Goal: Book appointment/travel/reservation

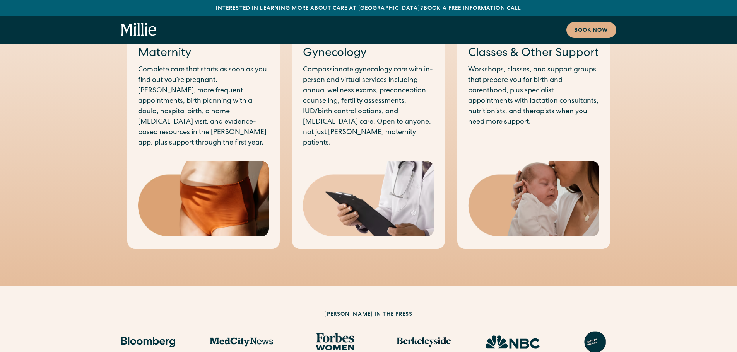
scroll to position [464, 0]
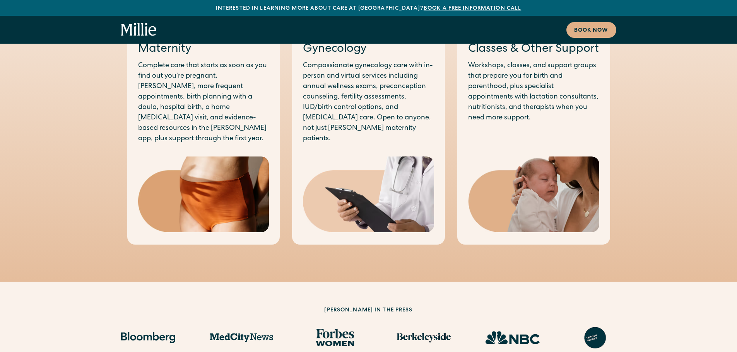
click at [328, 178] on img at bounding box center [368, 195] width 131 height 76
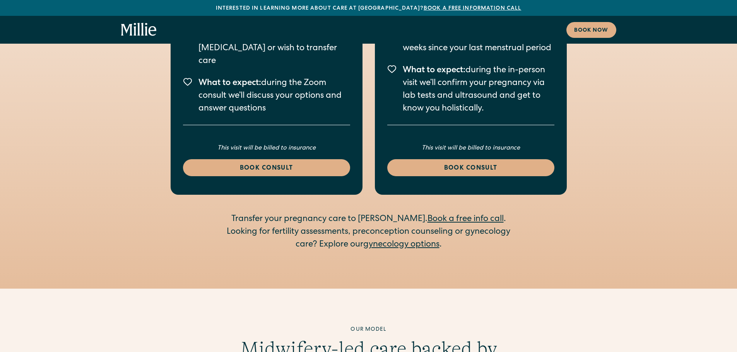
scroll to position [1199, 0]
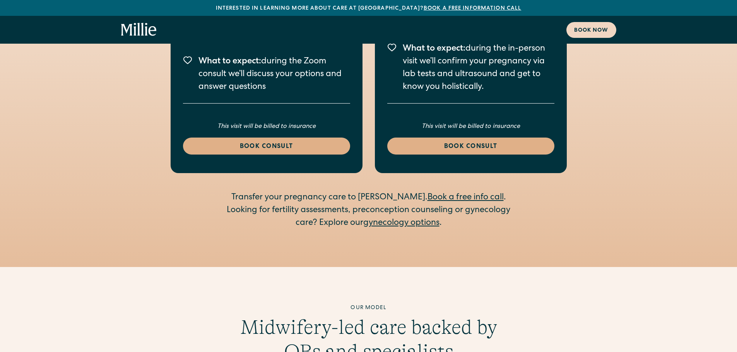
click at [577, 29] on div "Book now" at bounding box center [591, 31] width 34 height 8
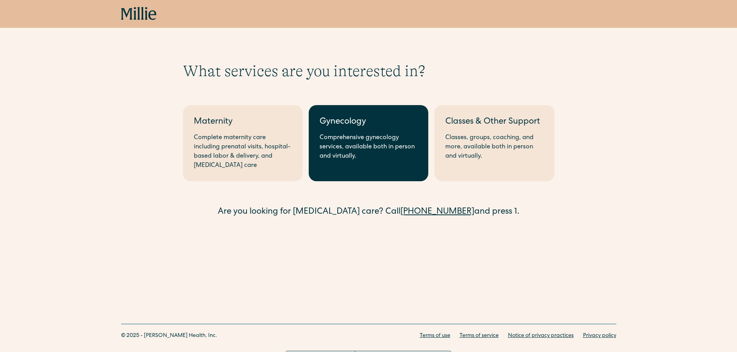
click at [329, 130] on link "Gynecology Comprehensive gynecology services, available both in person and virt…" at bounding box center [369, 143] width 120 height 76
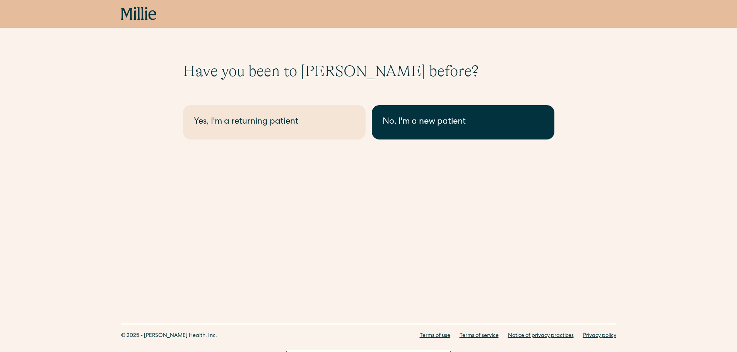
click at [389, 115] on link "No, I'm a new patient" at bounding box center [463, 122] width 183 height 34
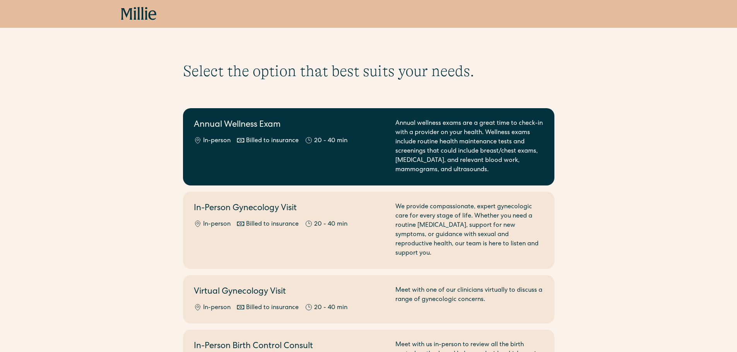
click at [445, 144] on div "Annual wellness exams are a great time to check-in with a provider on your heal…" at bounding box center [469, 147] width 148 height 56
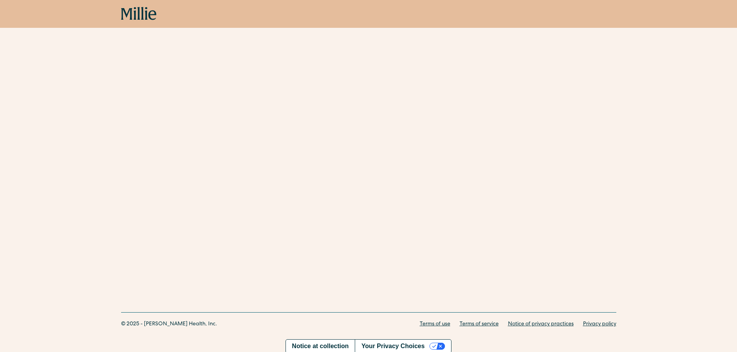
scroll to position [1135, 0]
